Goal: Transaction & Acquisition: Download file/media

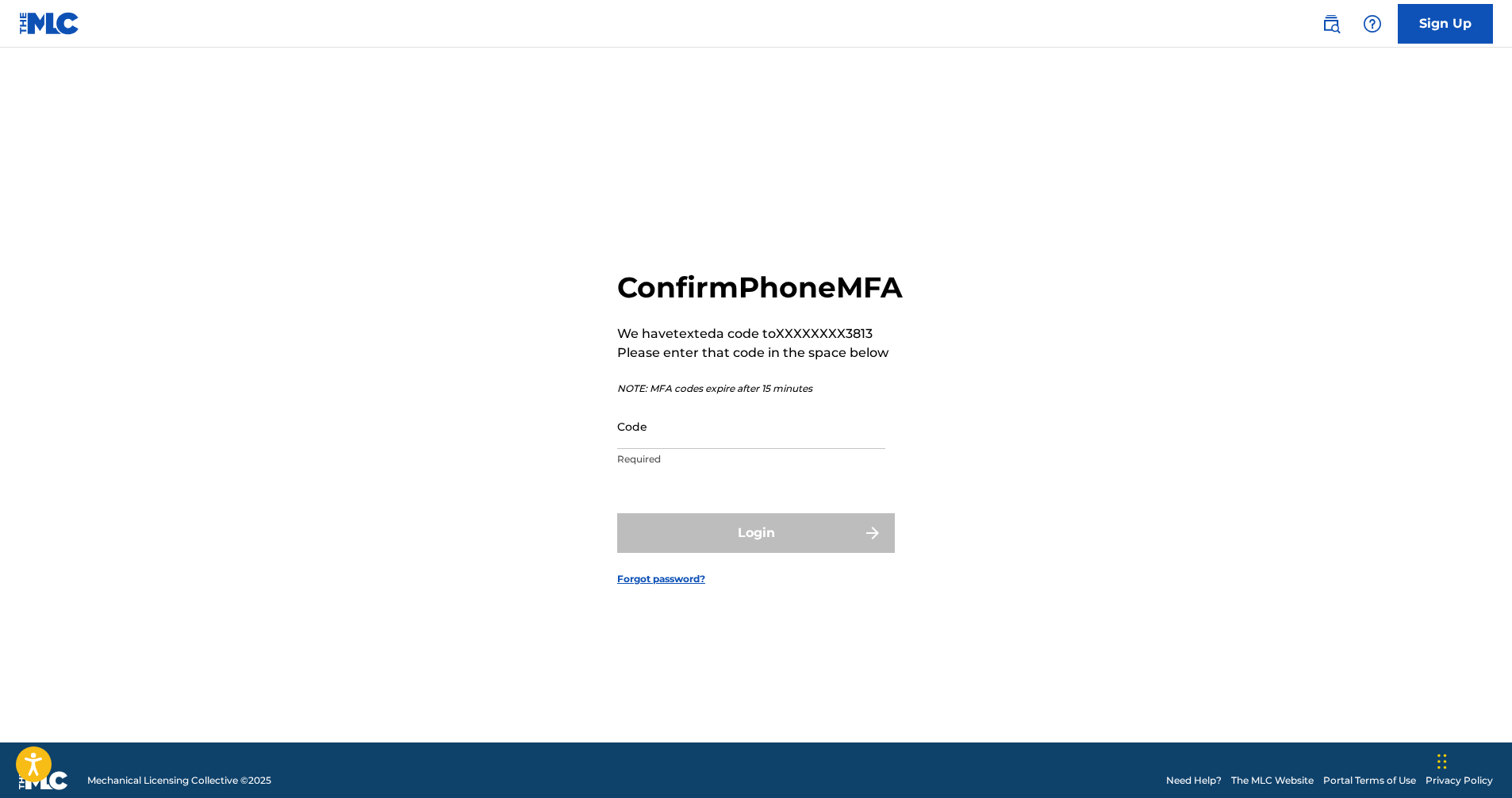
click at [713, 448] on input "Code" at bounding box center [751, 426] width 268 height 45
paste input "779825"
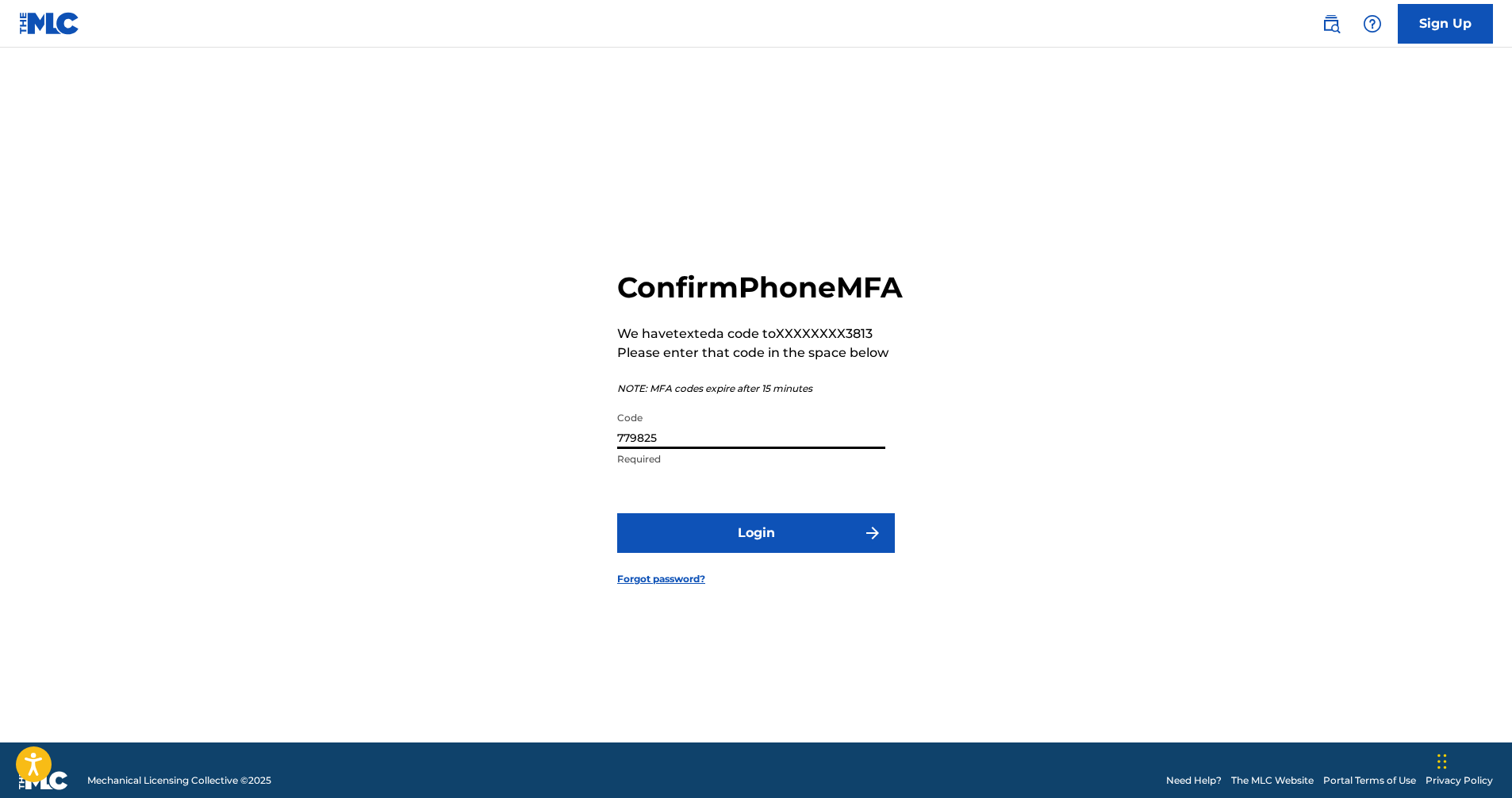
type input "779825"
click at [745, 550] on button "Login" at bounding box center [756, 533] width 277 height 40
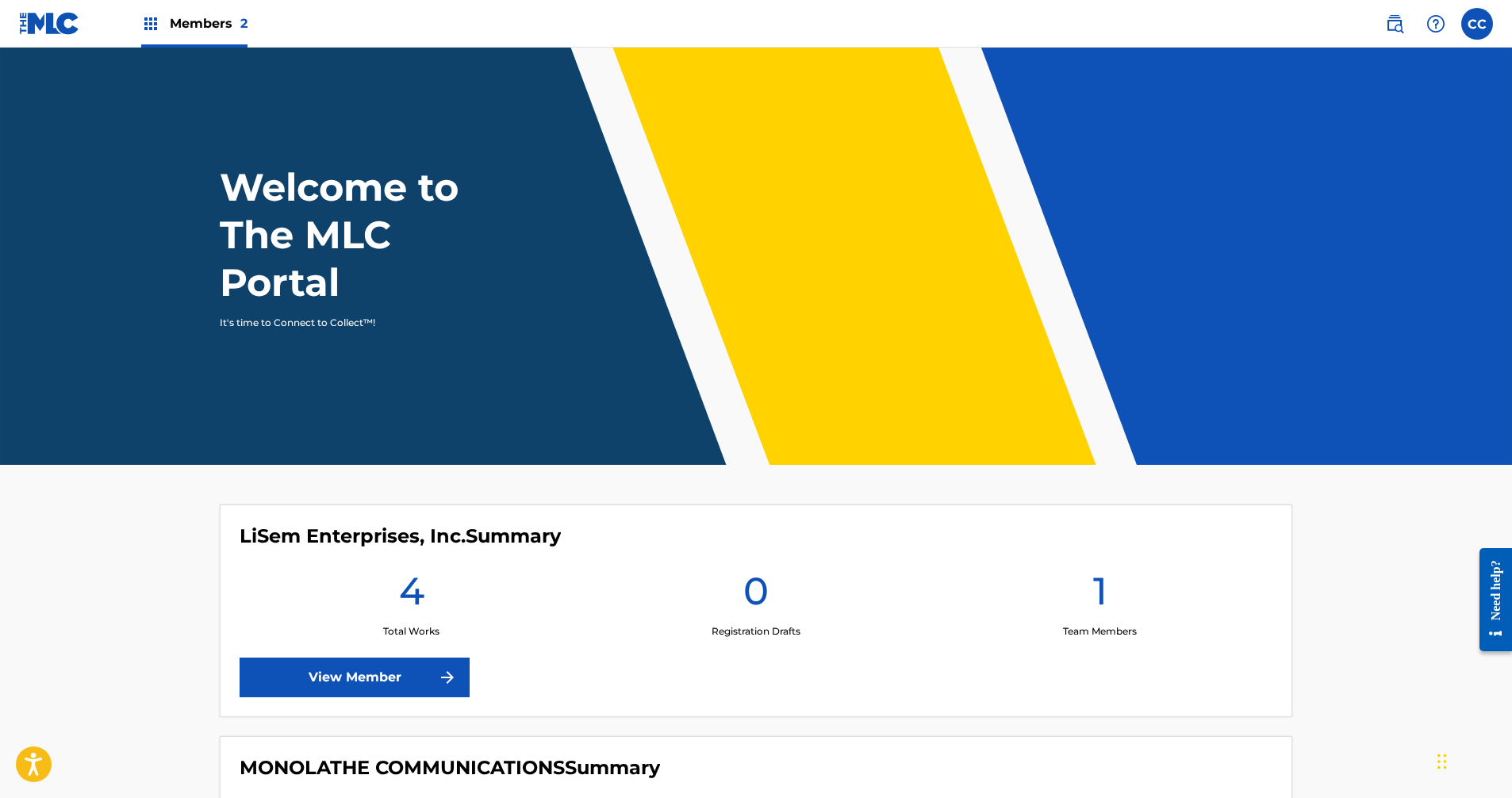
click at [217, 24] on span "Members 2" at bounding box center [209, 23] width 78 height 18
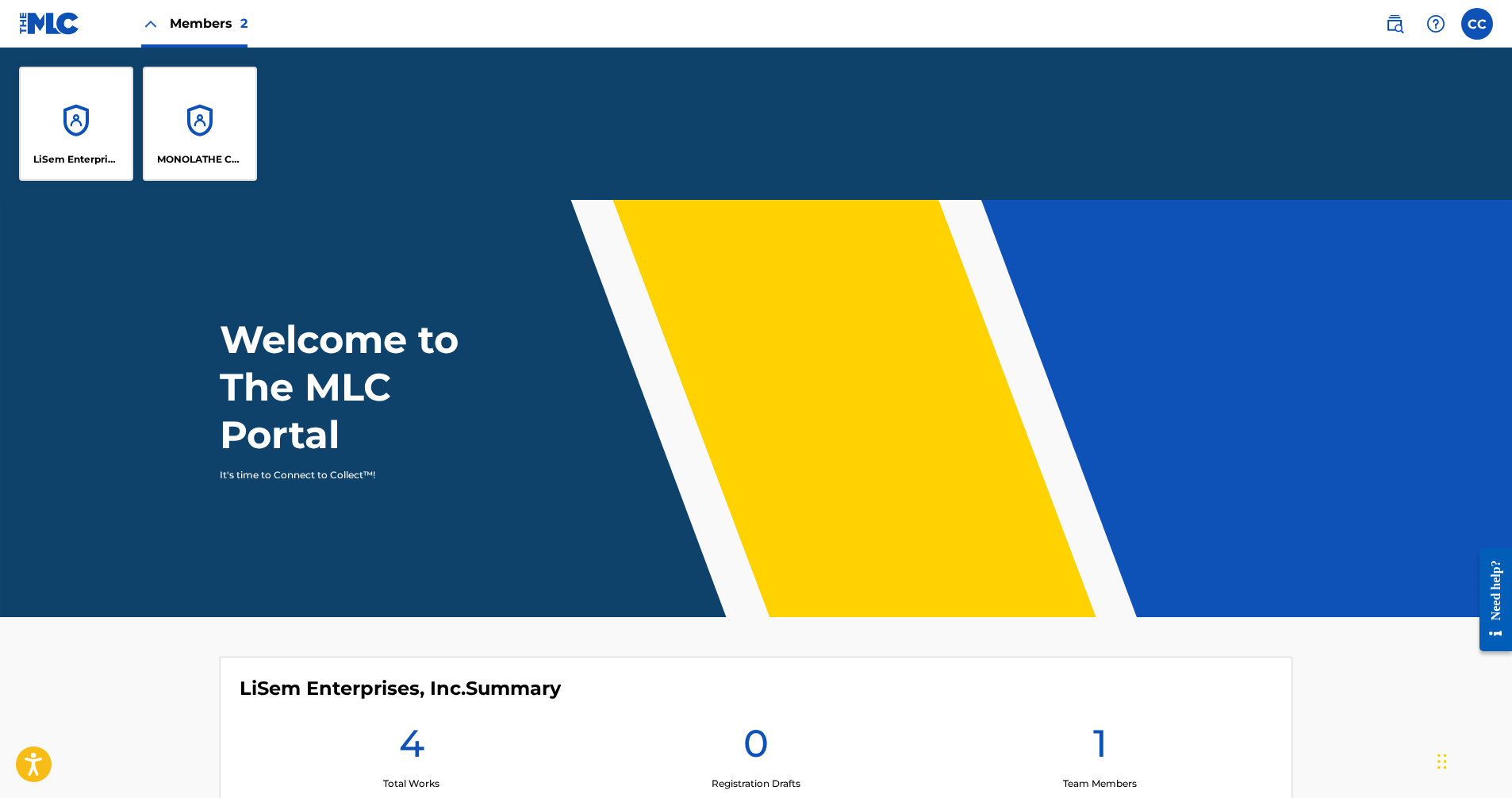
click at [223, 121] on div "MONOLATHE COMMUNICATIONS" at bounding box center [200, 124] width 114 height 114
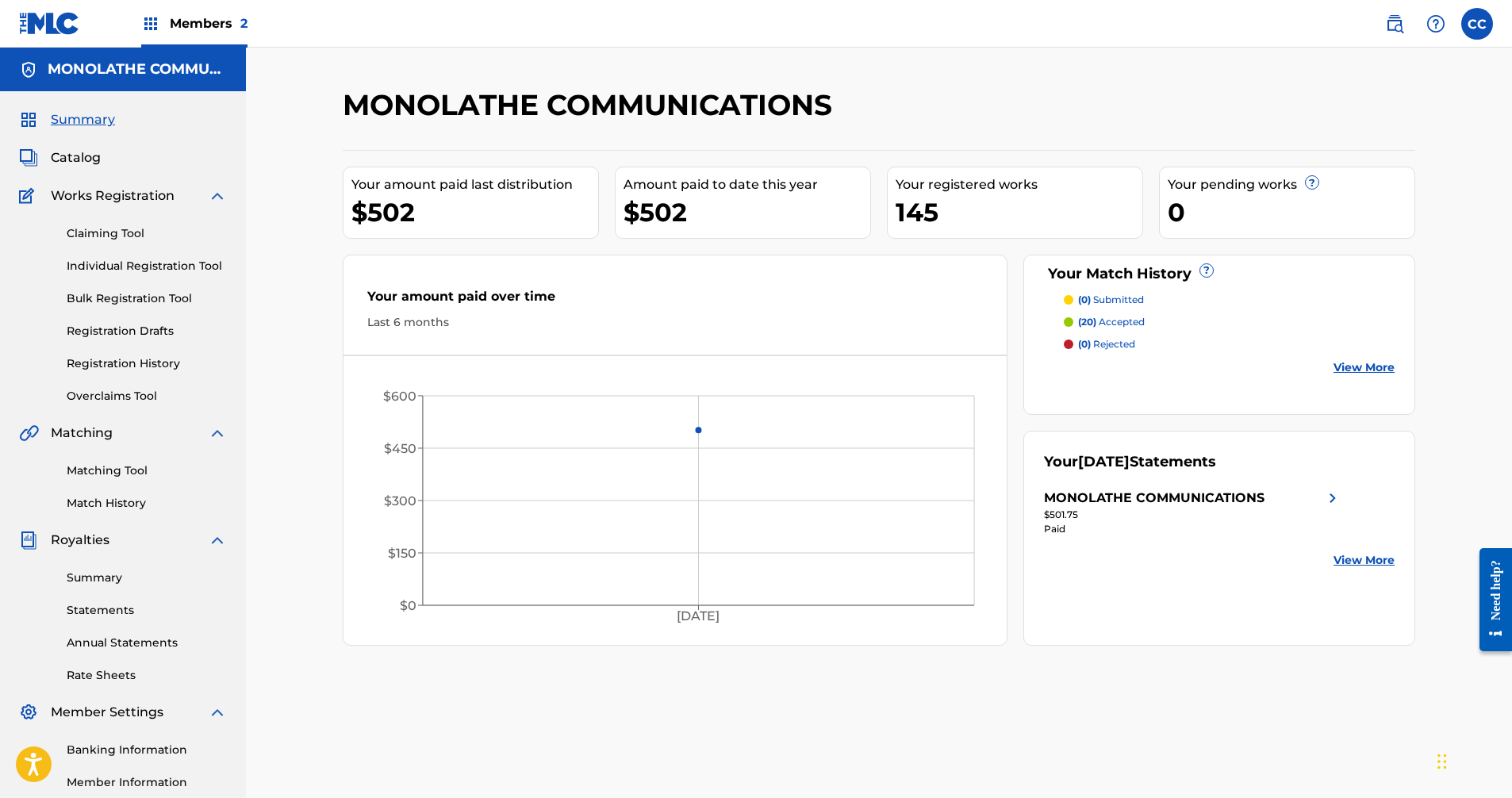
click at [1356, 560] on link "View More" at bounding box center [1364, 560] width 61 height 17
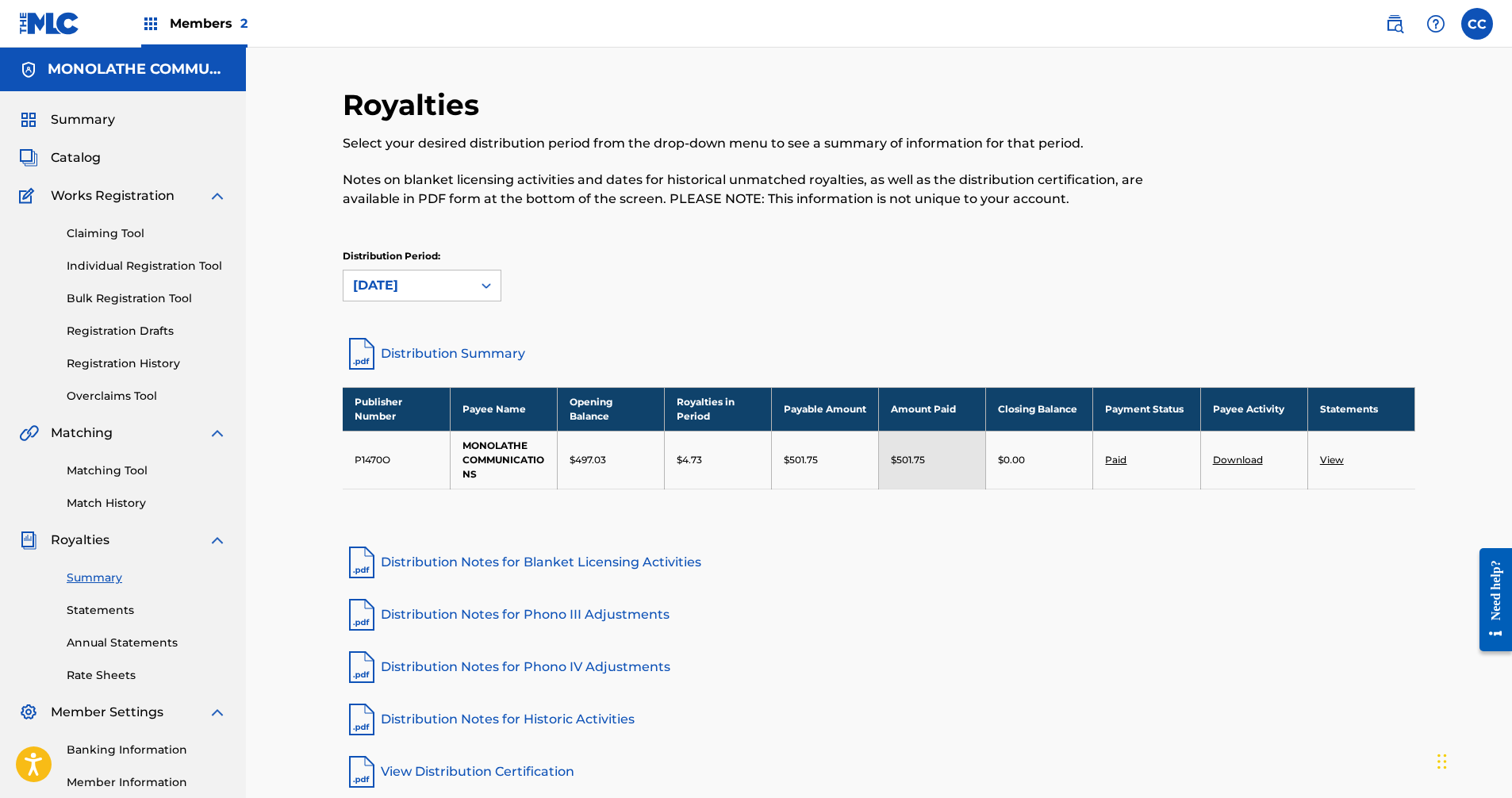
click at [468, 354] on link "Distribution Summary" at bounding box center [878, 354] width 1072 height 38
click at [1335, 460] on link "View" at bounding box center [1331, 460] width 24 height 12
click at [1241, 457] on link "Download" at bounding box center [1238, 460] width 50 height 12
